Goal: Find specific page/section

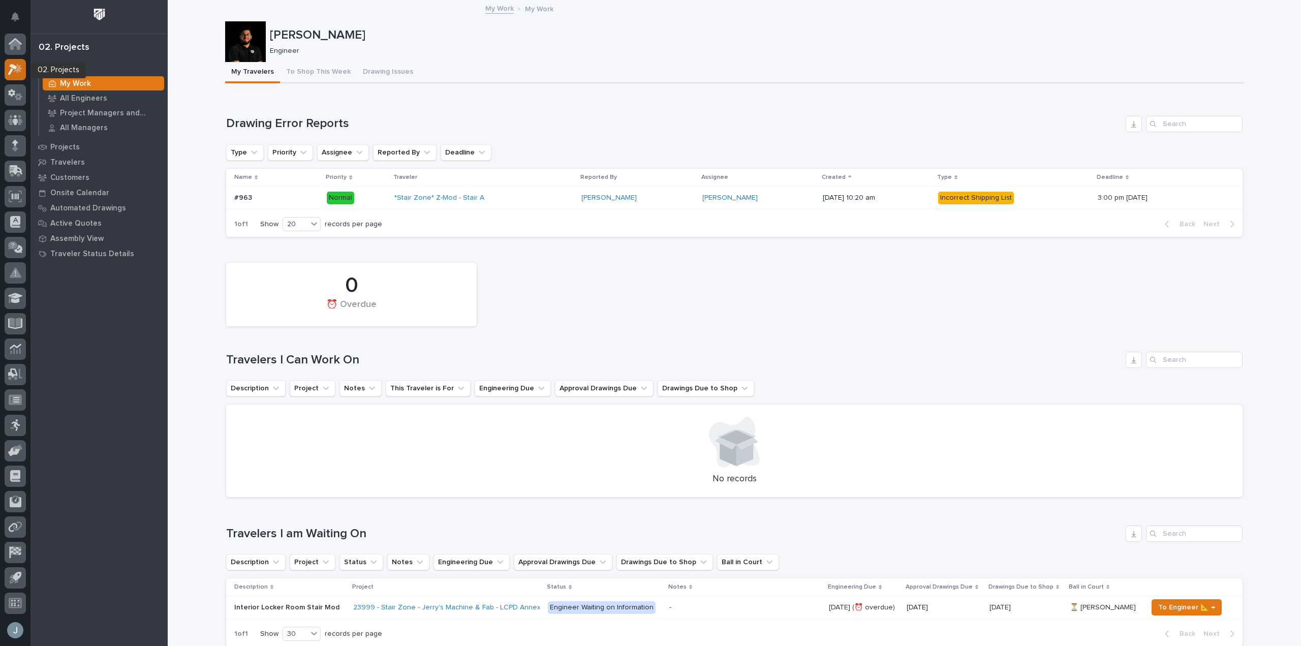
click at [12, 64] on icon at bounding box center [15, 70] width 15 height 12
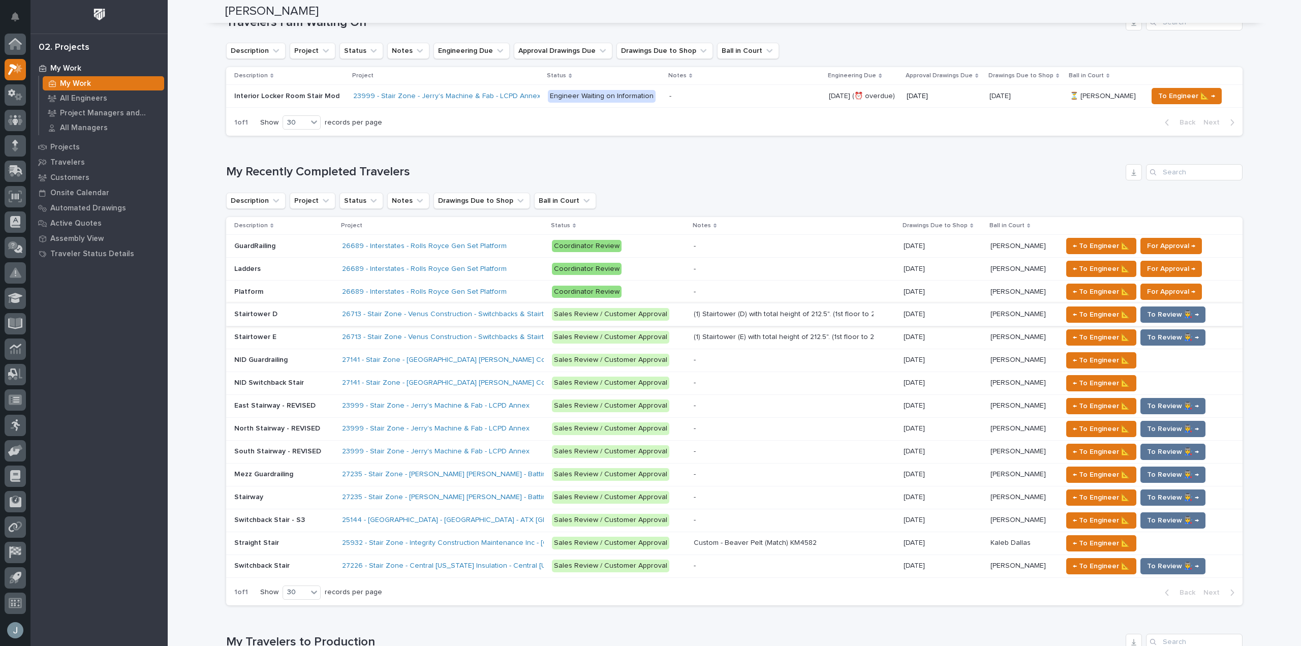
scroll to position [559, 0]
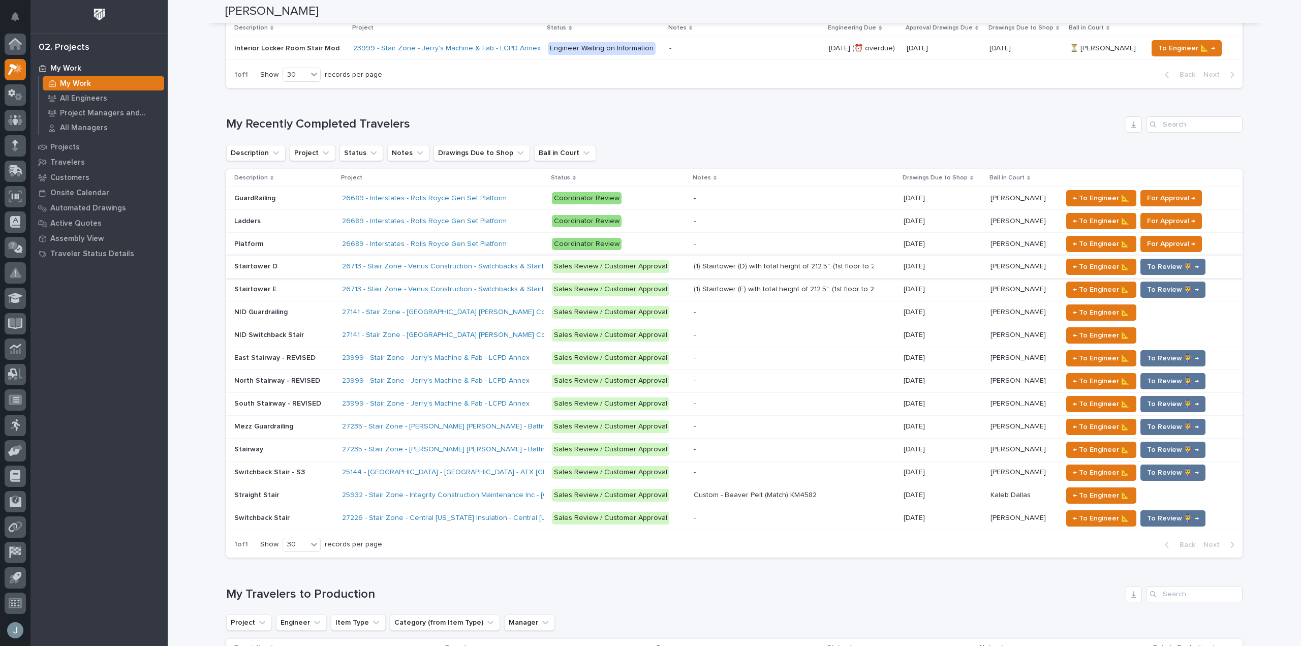
click at [353, 442] on div "27235 - Stair Zone - [PERSON_NAME] [PERSON_NAME] - Batting Cage Stairs" at bounding box center [443, 449] width 202 height 17
